Goal: Download file/media

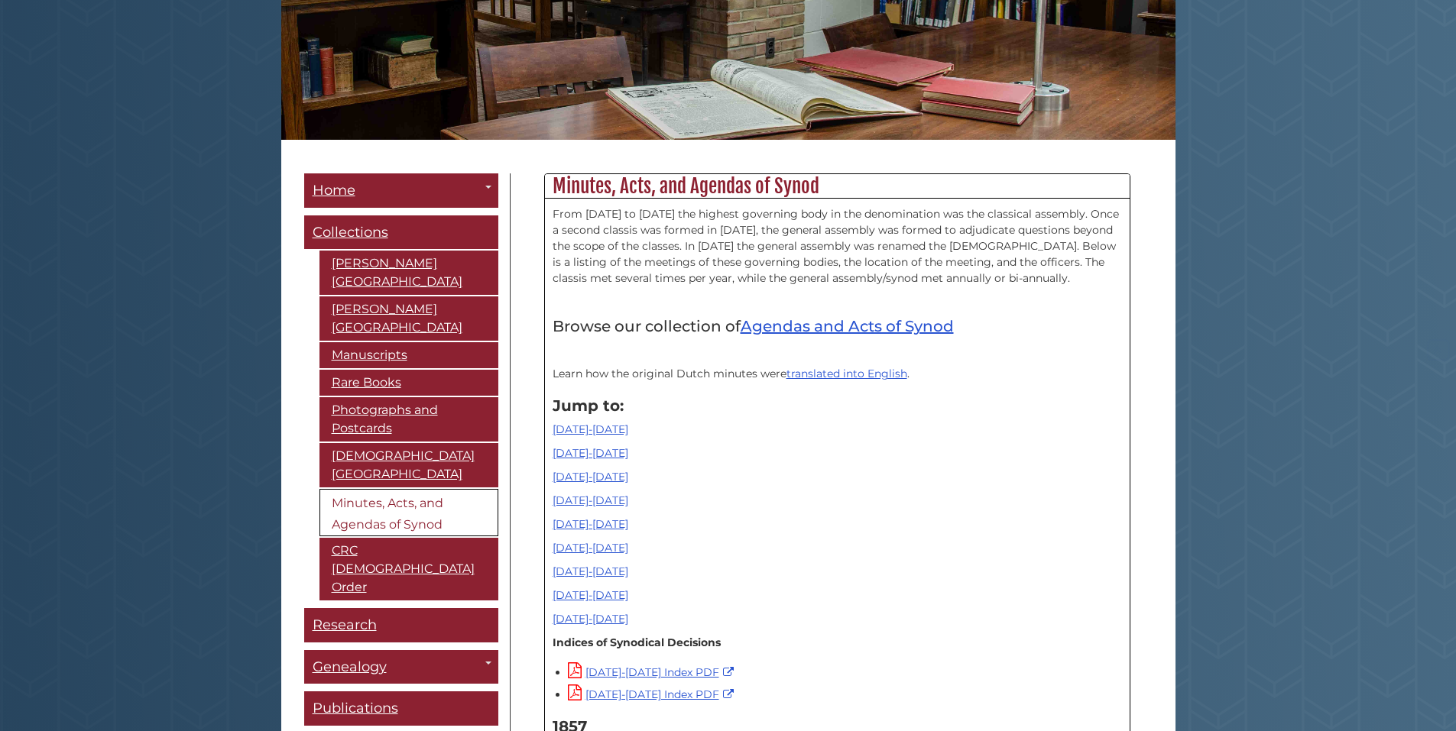
scroll to position [459, 0]
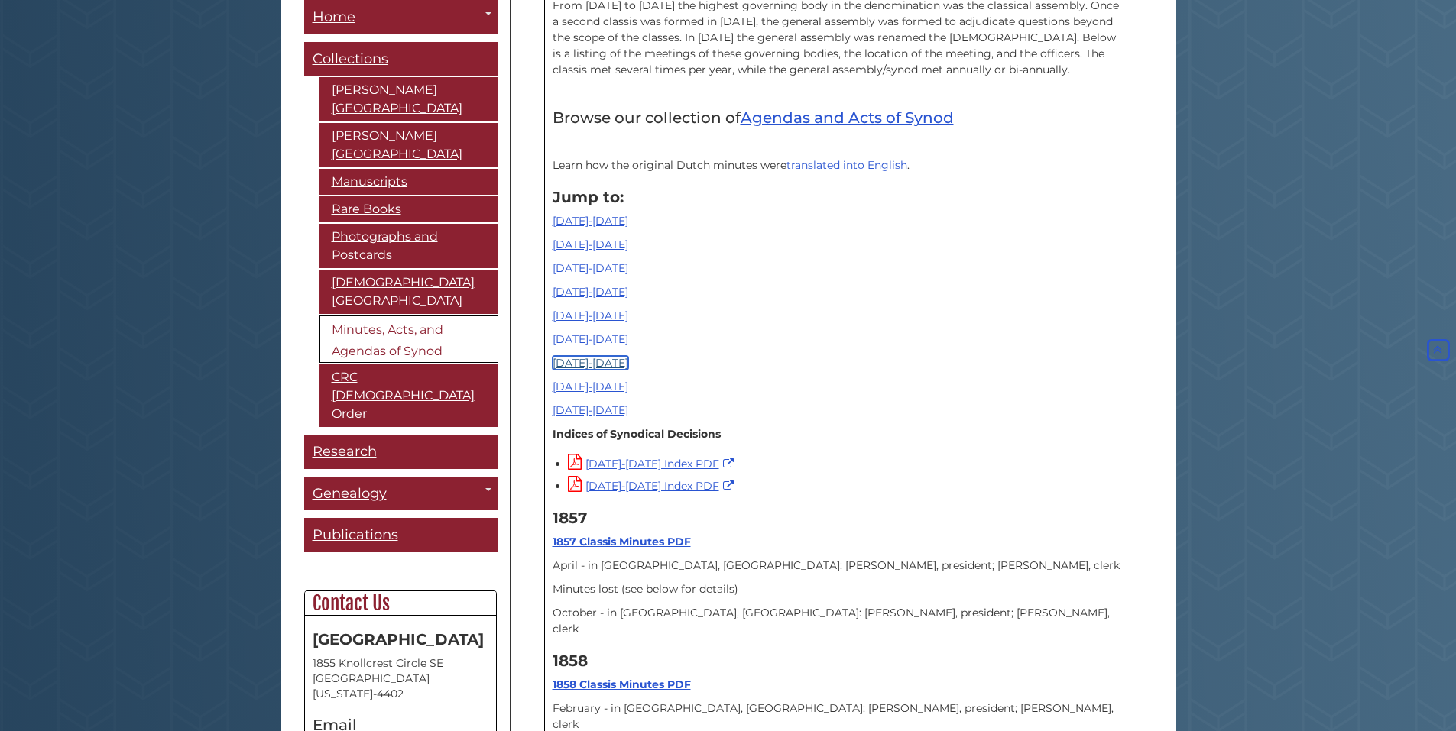
click at [582, 362] on link "[DATE]-[DATE]" at bounding box center [591, 363] width 76 height 14
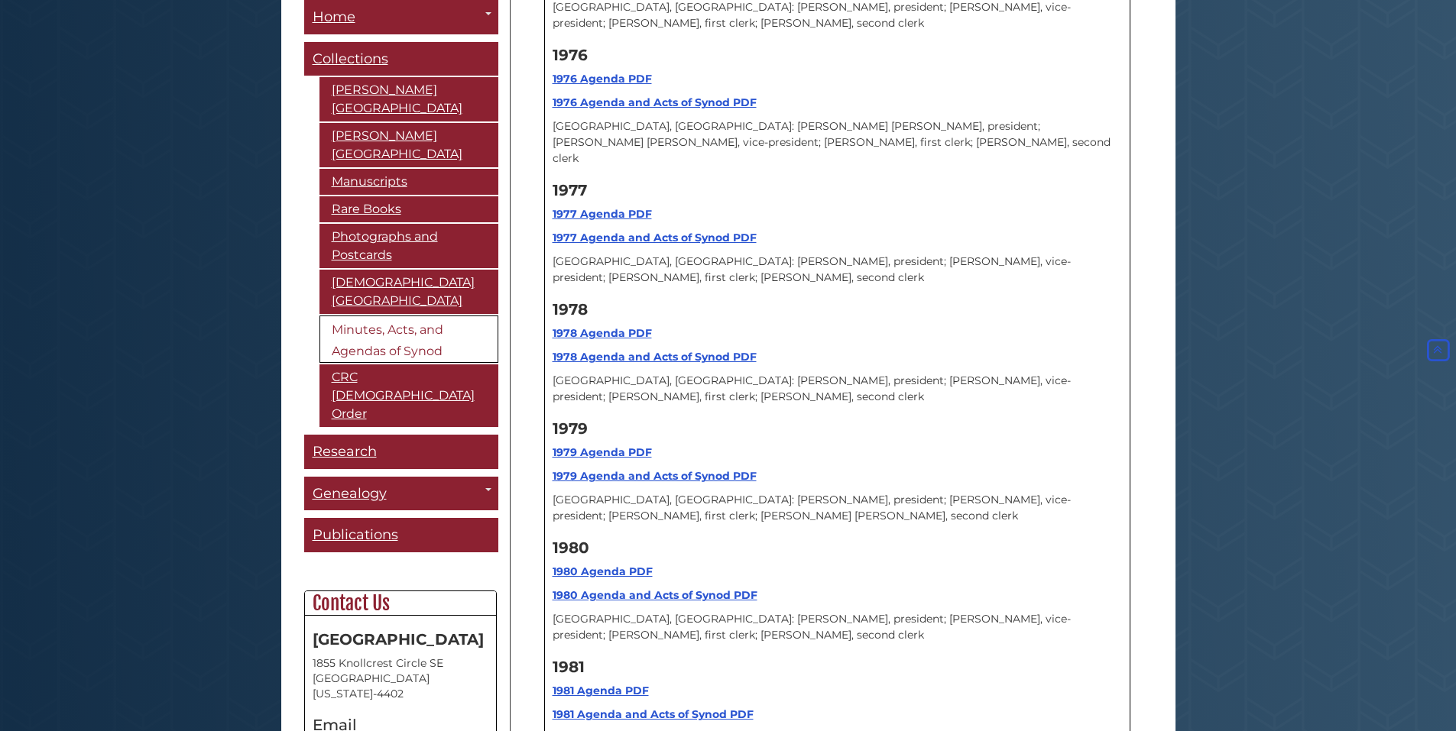
scroll to position [13438, 0]
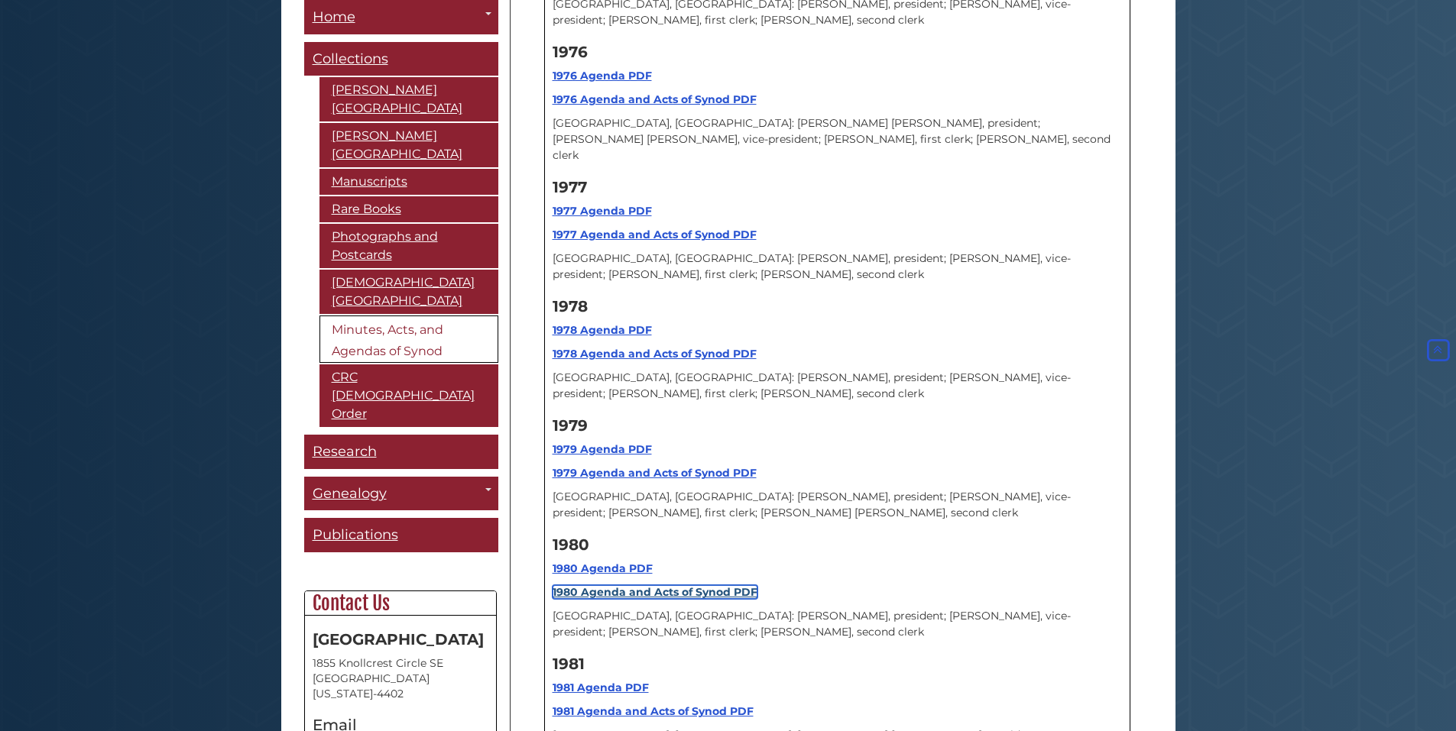
click at [605, 585] on strong "1980 Agenda and Acts of Synod PDF" at bounding box center [655, 592] width 205 height 14
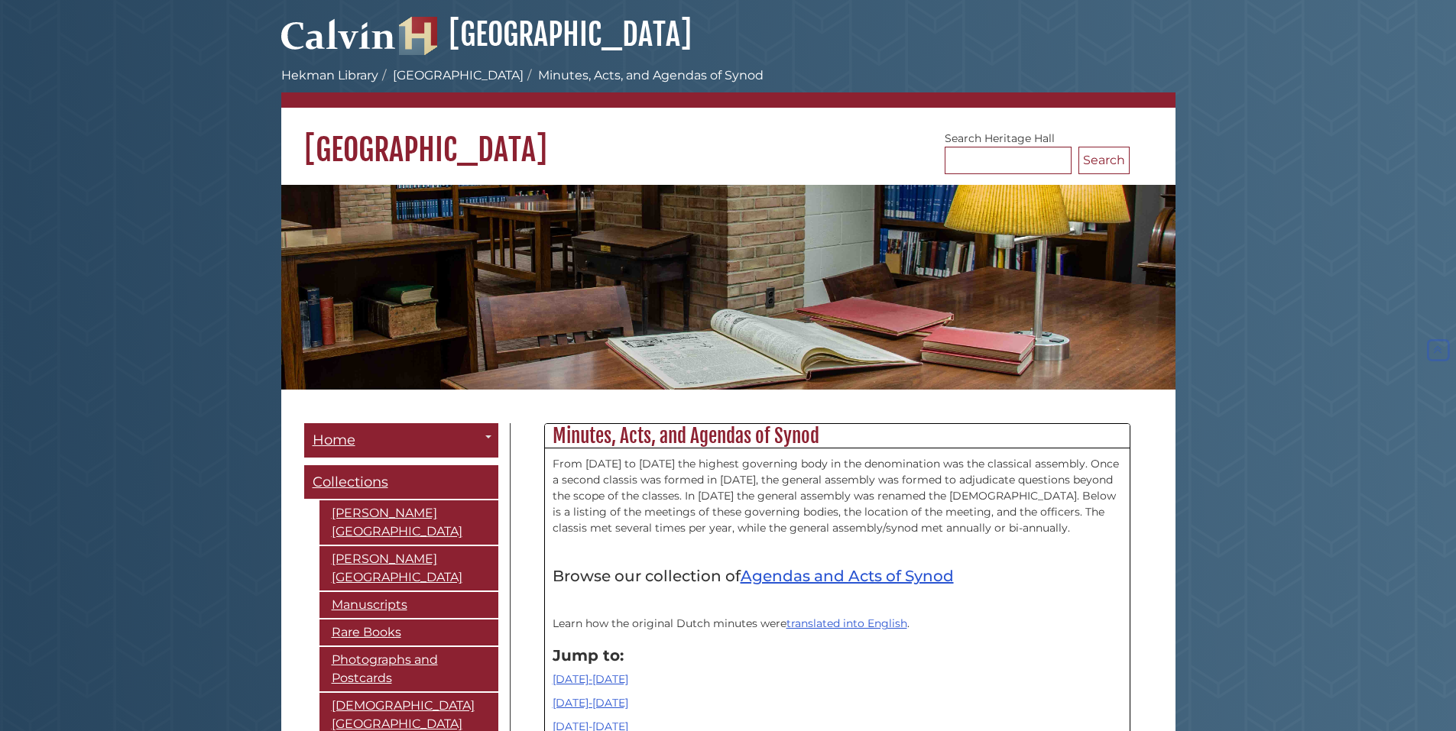
scroll to position [13438, 0]
